Goal: Task Accomplishment & Management: Manage account settings

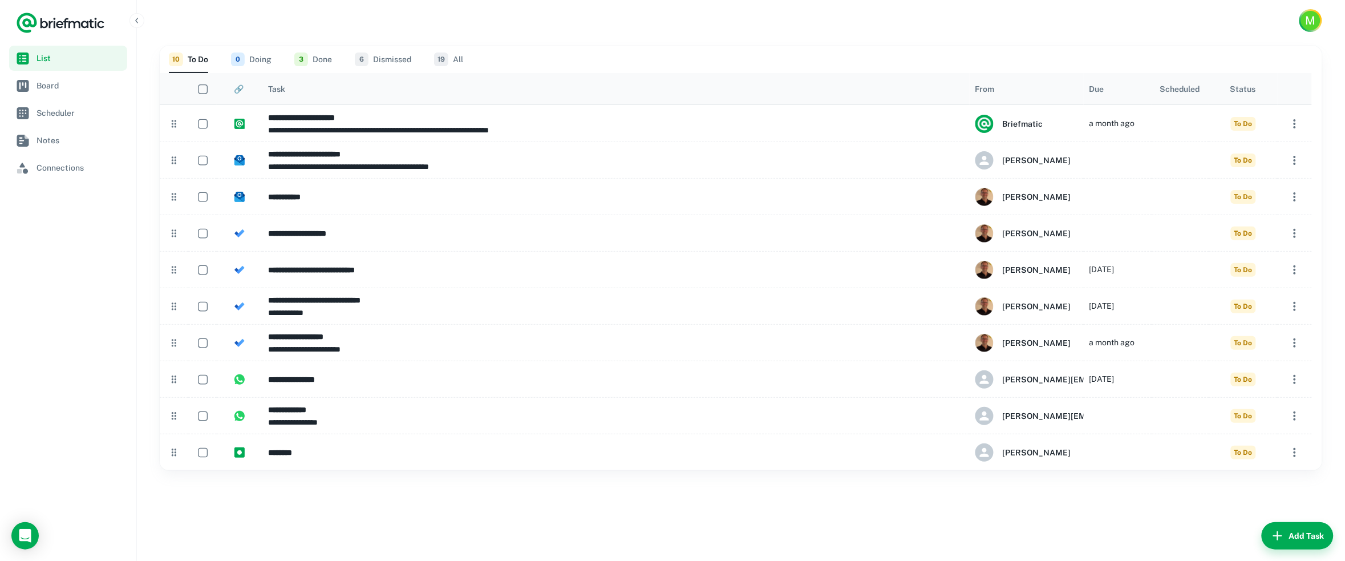
drag, startPoint x: 1032, startPoint y: 1, endPoint x: 648, endPoint y: 21, distance: 384.3
click at [648, 21] on div "M" at bounding box center [741, 20] width 1208 height 41
click at [314, 58] on button "3 Done" at bounding box center [313, 59] width 38 height 27
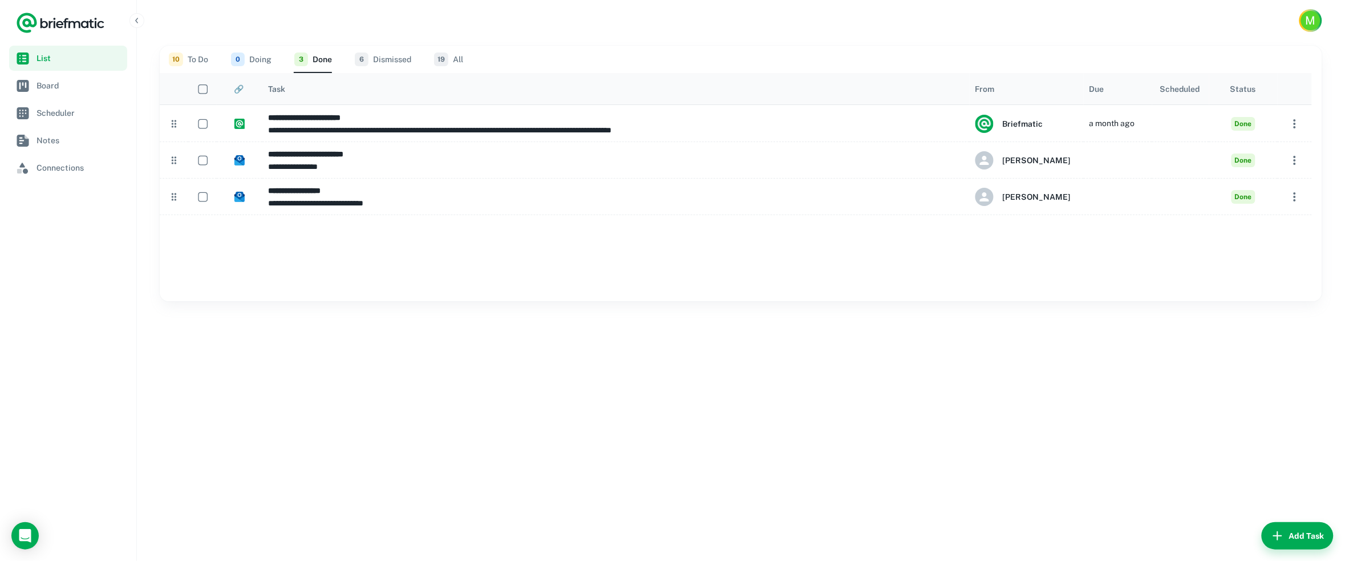
click at [181, 58] on span "10" at bounding box center [176, 59] width 14 height 14
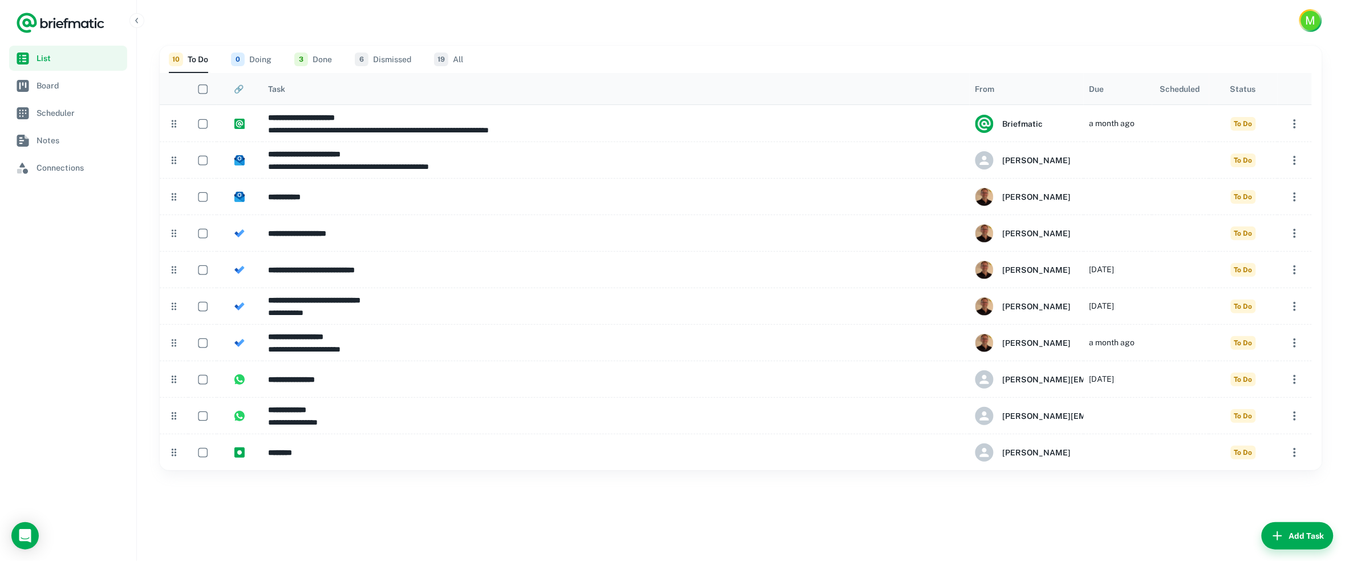
click at [319, 56] on button "3 Done" at bounding box center [313, 59] width 38 height 27
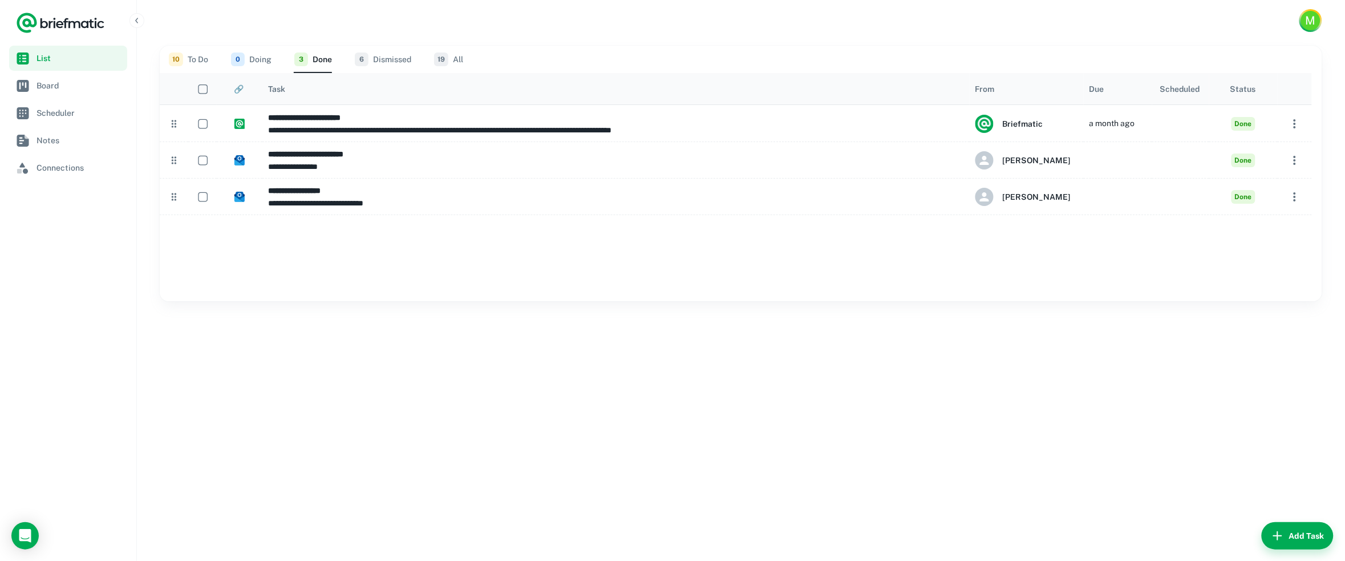
click at [250, 63] on button "0 Doing" at bounding box center [251, 59] width 40 height 27
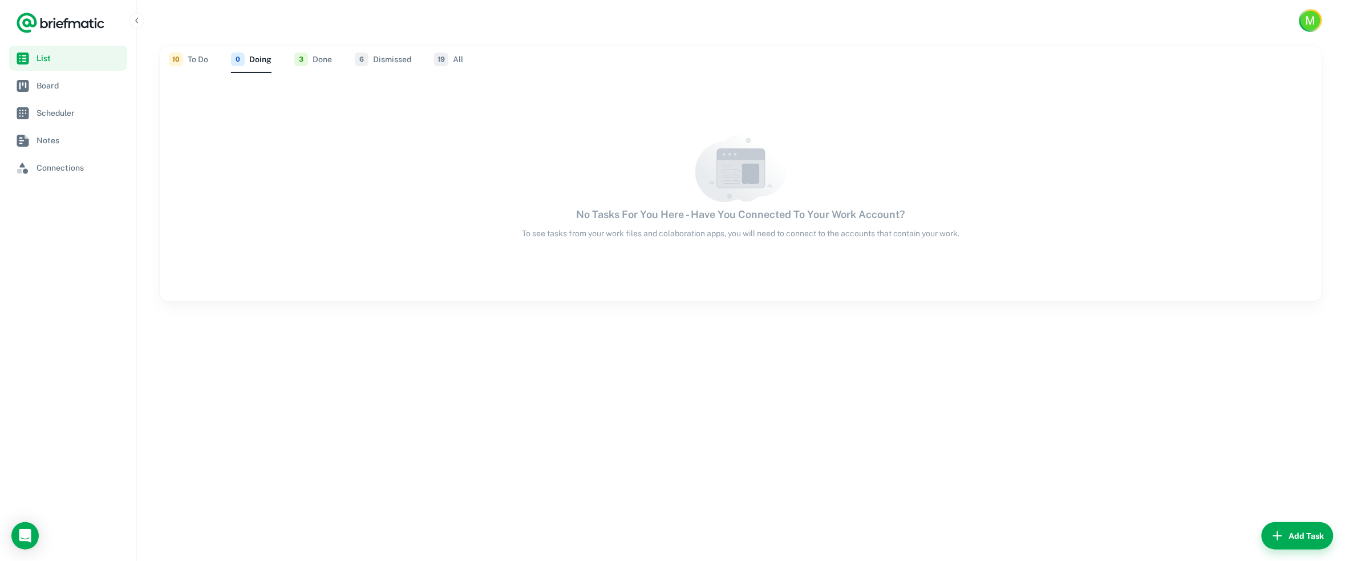
click at [318, 58] on button "3 Done" at bounding box center [313, 59] width 38 height 27
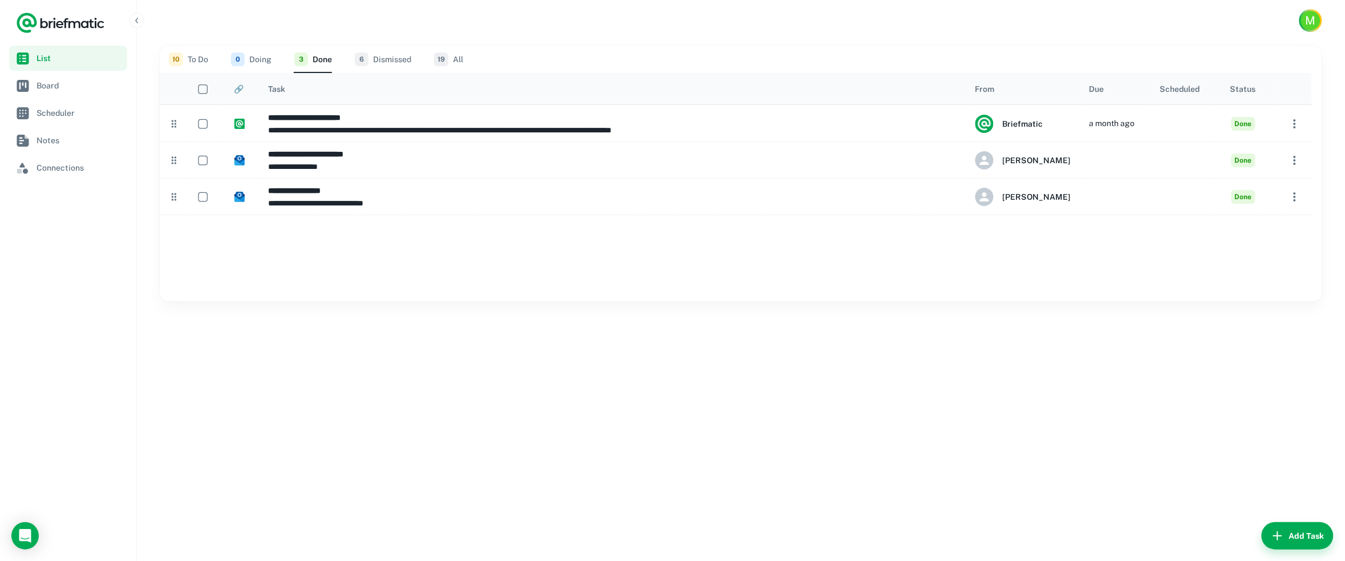
click at [381, 56] on button "6 Dismissed" at bounding box center [383, 59] width 56 height 27
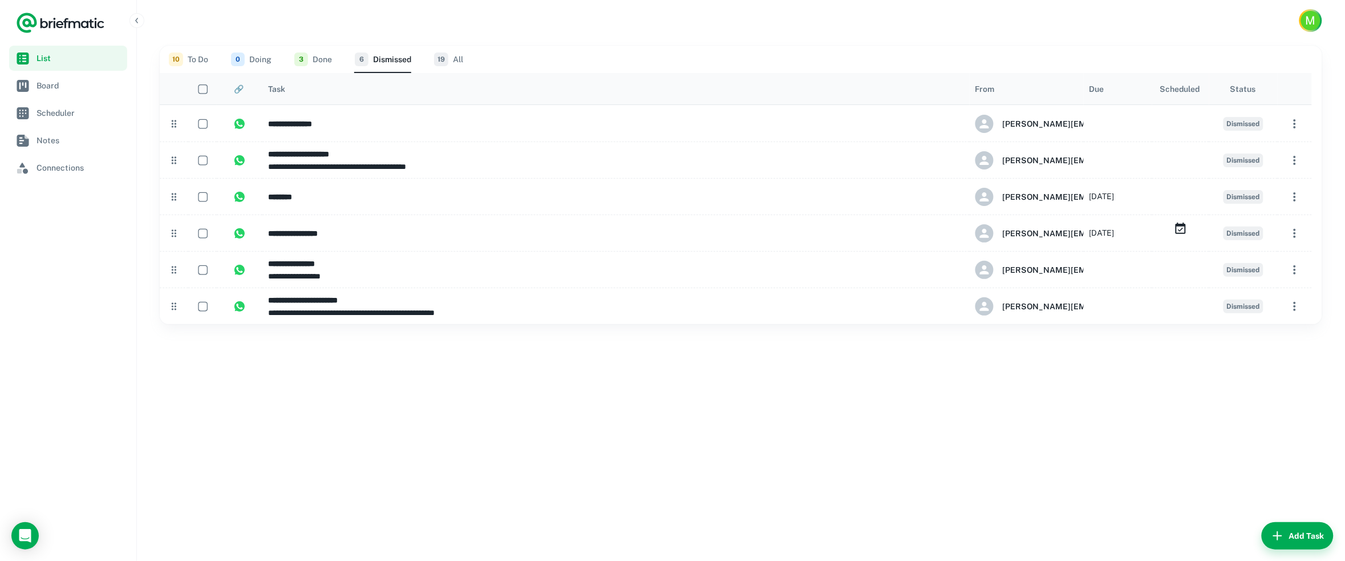
click at [257, 63] on button "0 Doing" at bounding box center [251, 59] width 40 height 27
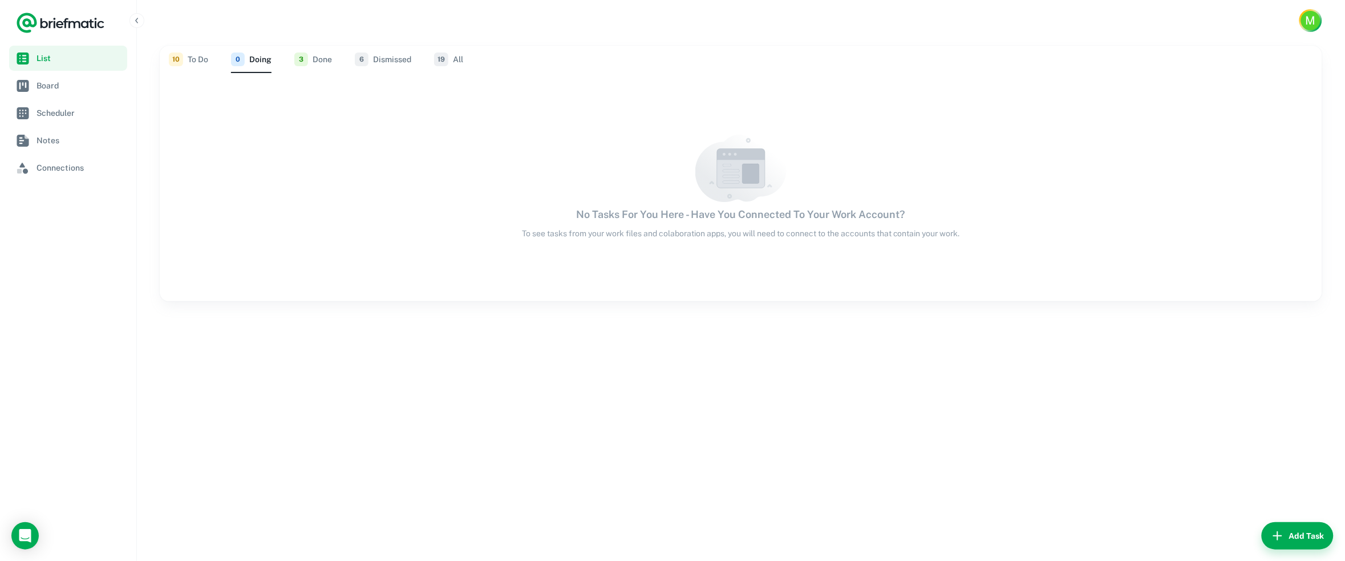
click at [198, 58] on button "10 To Do" at bounding box center [188, 59] width 39 height 27
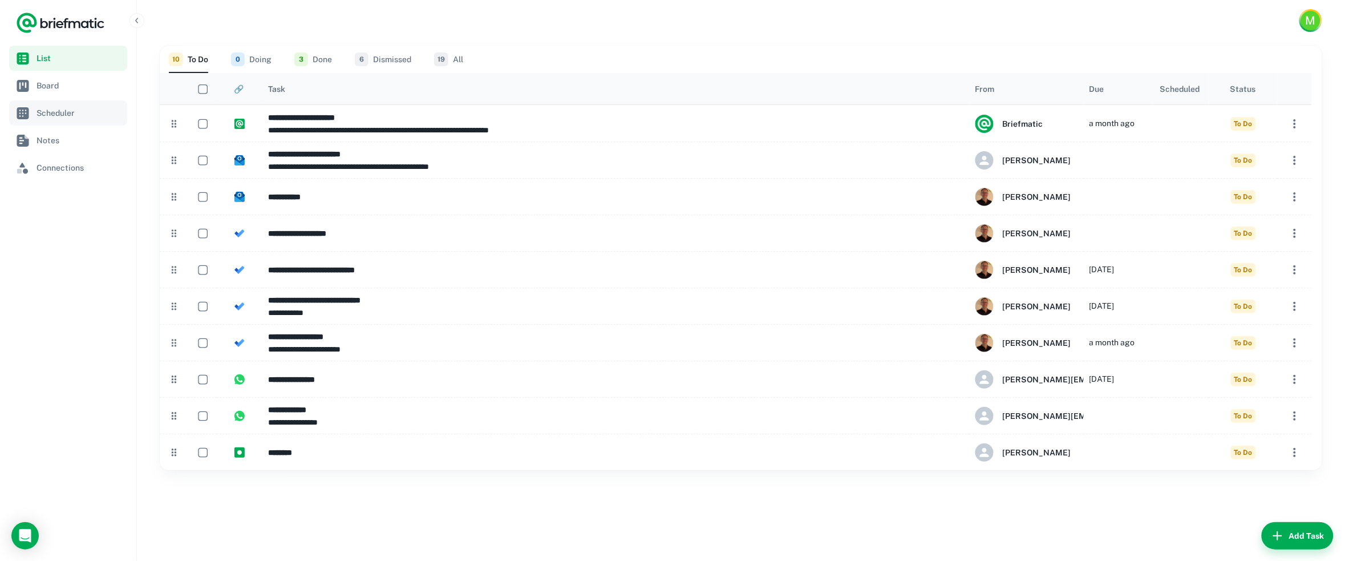
click at [58, 100] on link "Scheduler" at bounding box center [68, 112] width 118 height 25
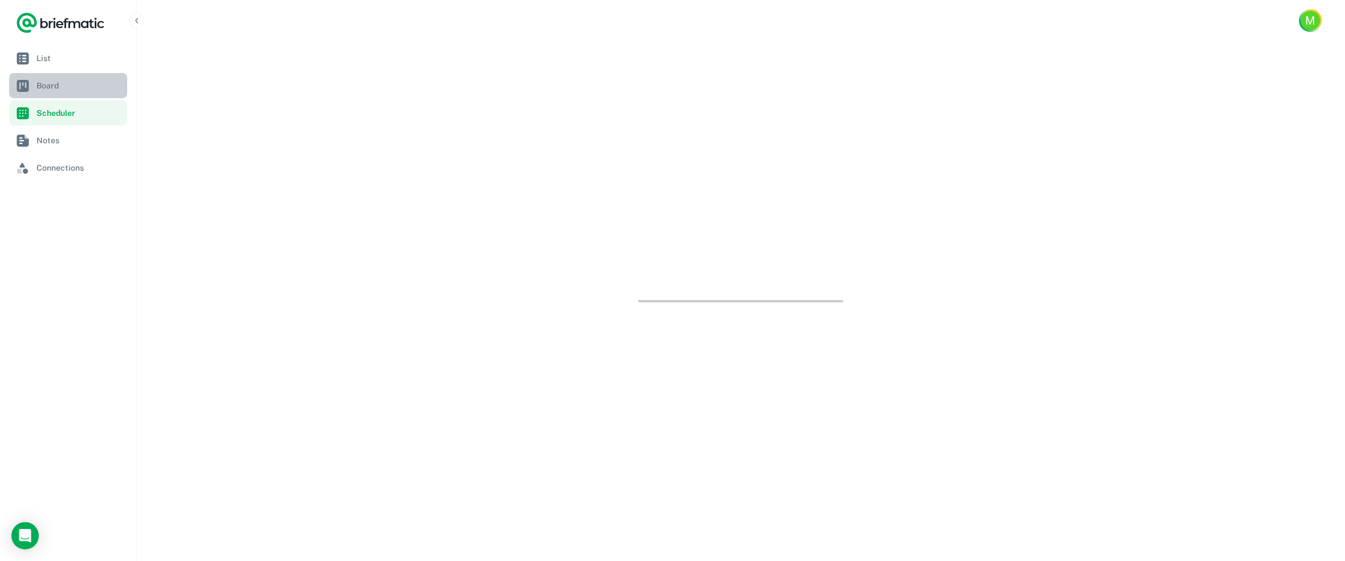
click at [58, 86] on span "Board" at bounding box center [79, 85] width 86 height 13
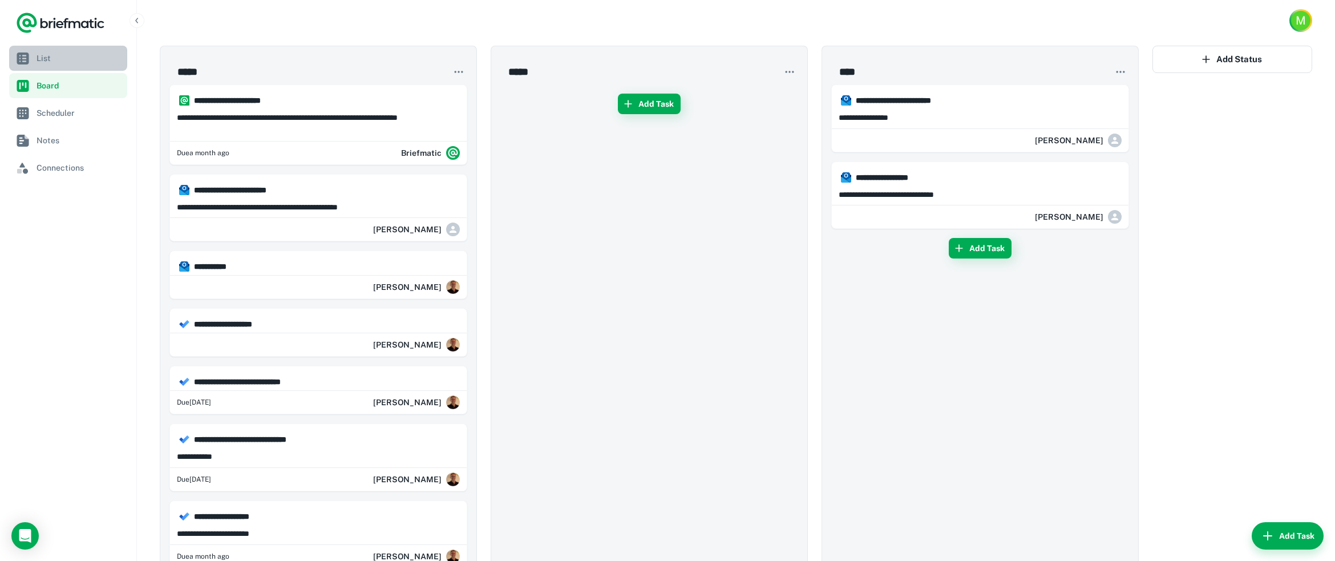
click at [51, 58] on span "List" at bounding box center [79, 58] width 86 height 13
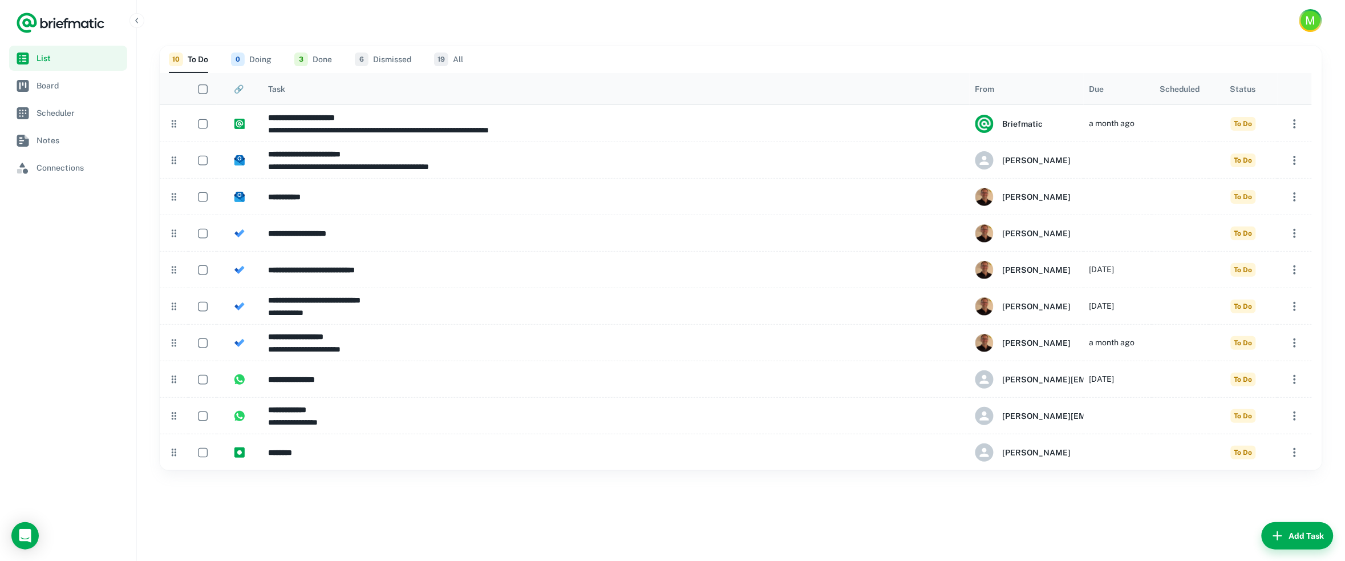
click at [319, 52] on button "3 Done" at bounding box center [313, 59] width 38 height 27
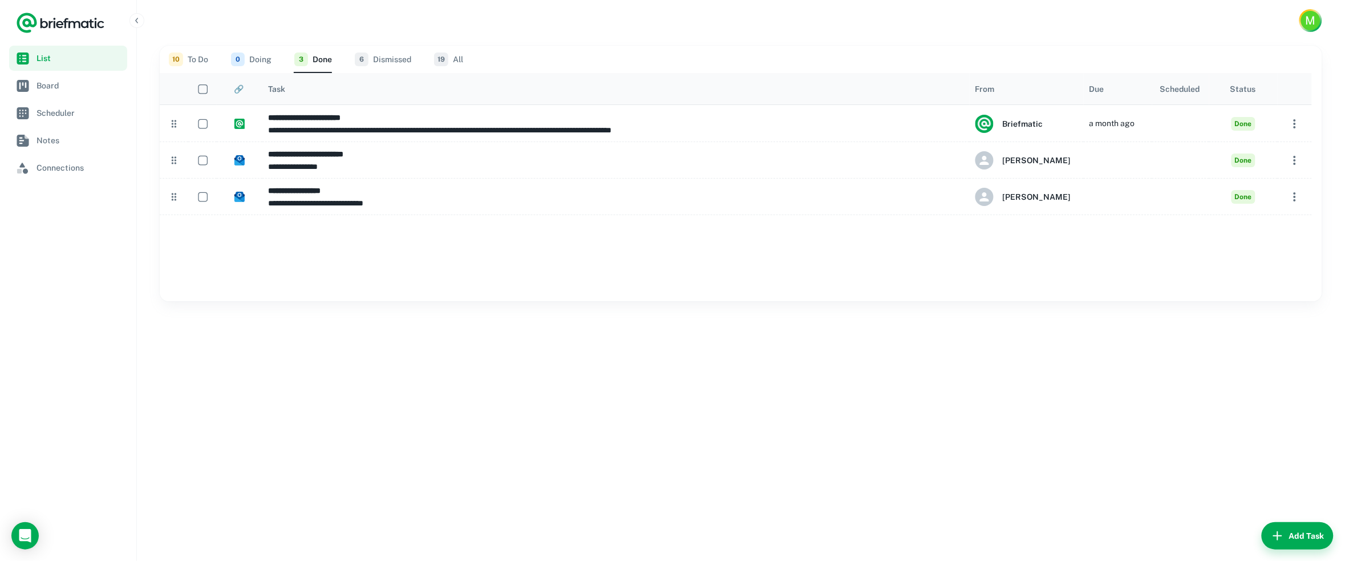
click at [391, 58] on button "6 Dismissed" at bounding box center [383, 59] width 56 height 27
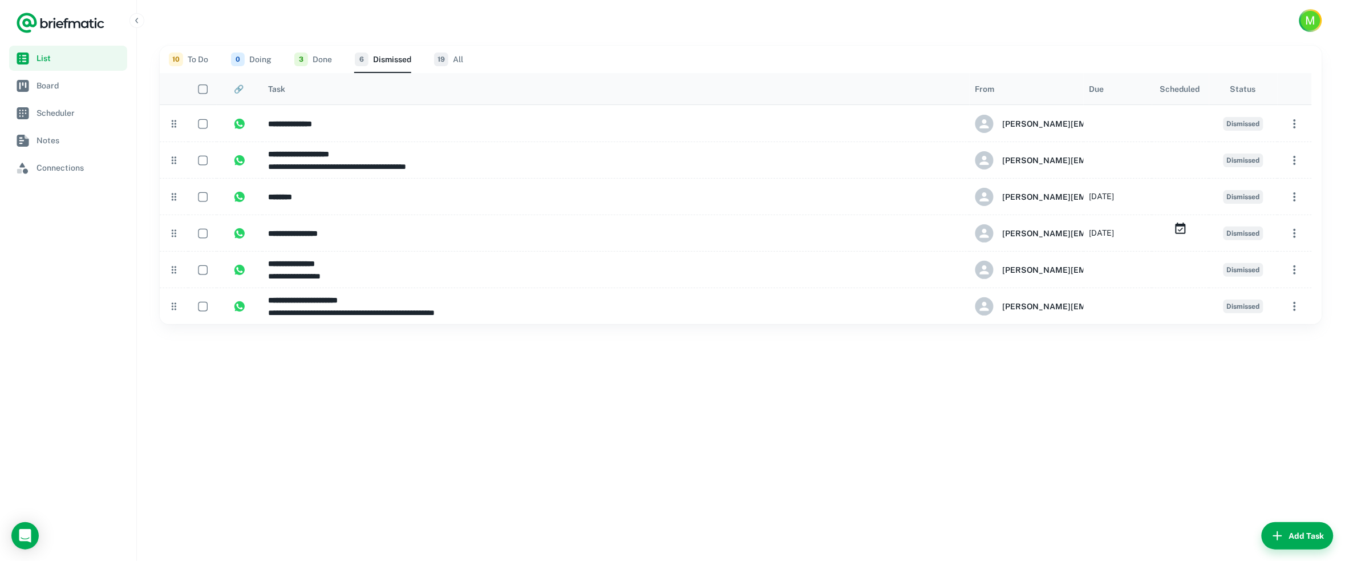
click at [253, 59] on button "0 Doing" at bounding box center [251, 59] width 40 height 27
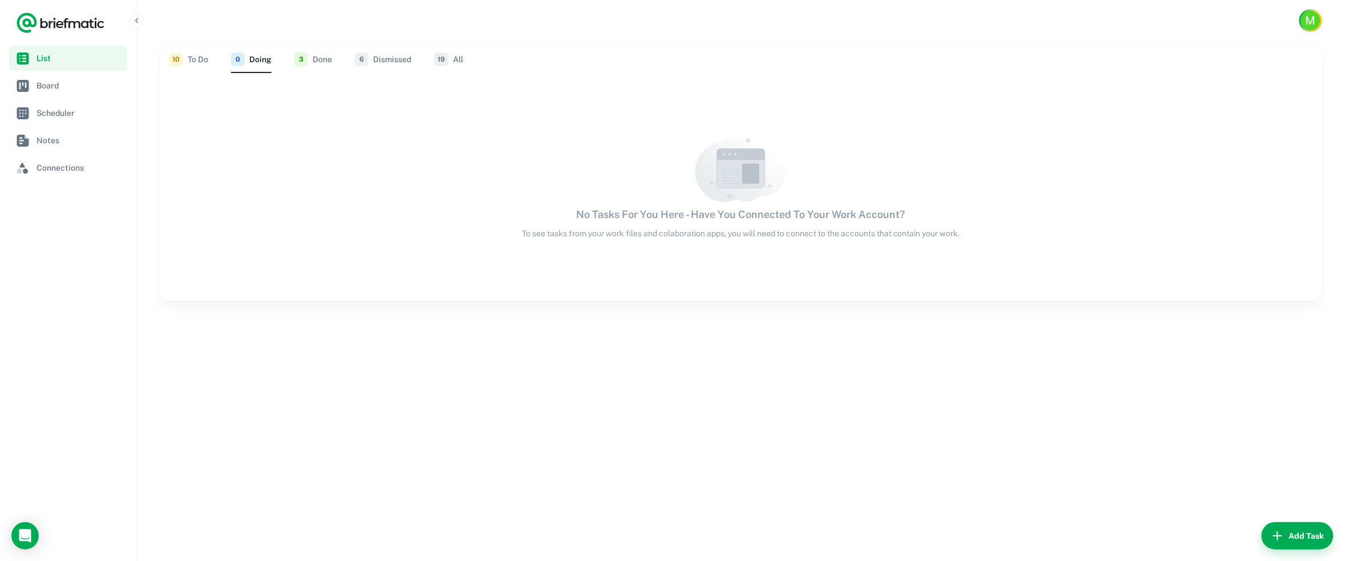
click at [204, 60] on button "10 To Do" at bounding box center [188, 59] width 39 height 27
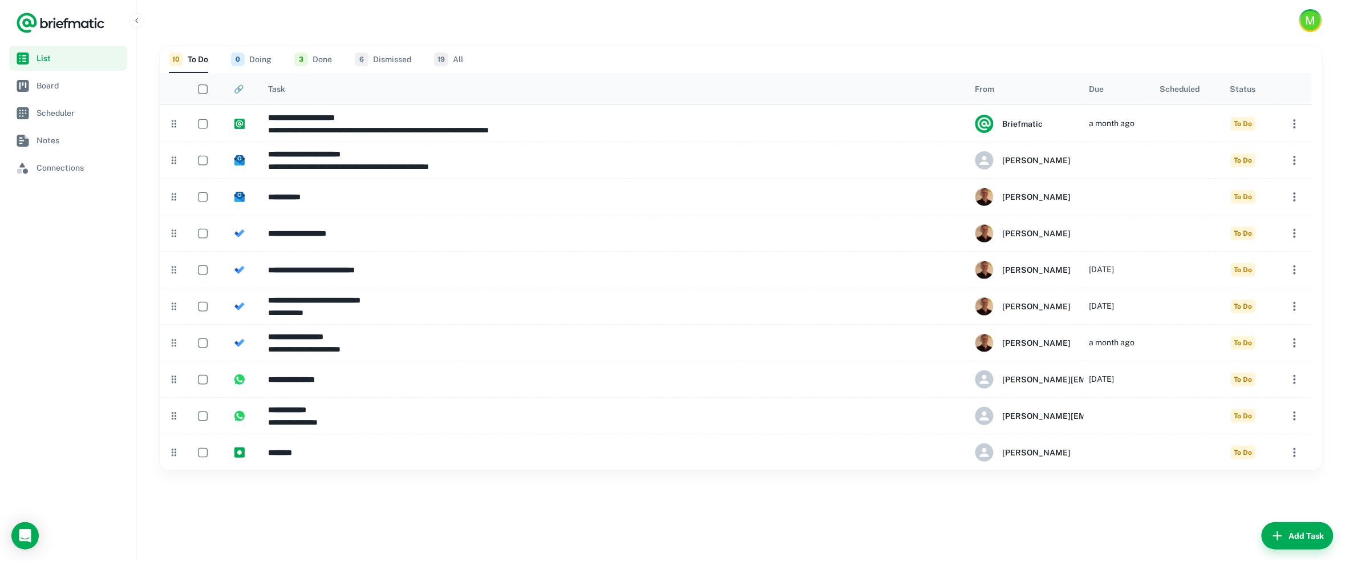
click at [313, 60] on button "3 Done" at bounding box center [313, 59] width 38 height 27
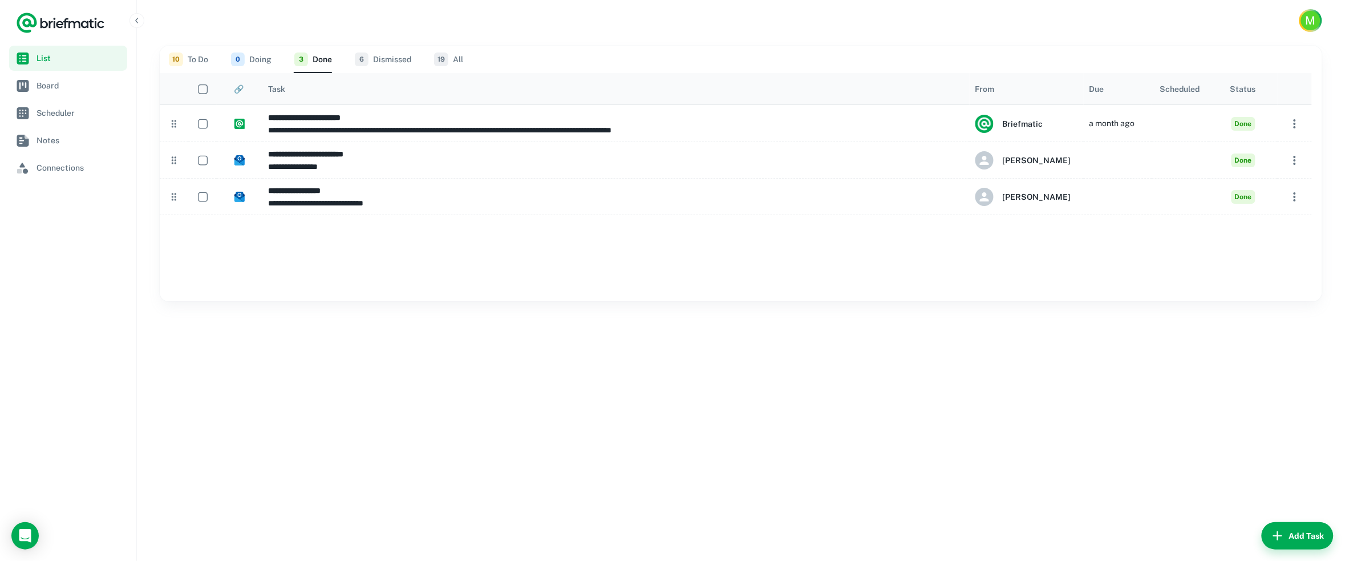
click at [201, 52] on button "10 To Do" at bounding box center [188, 59] width 39 height 27
